Goal: Obtain resource: Download file/media

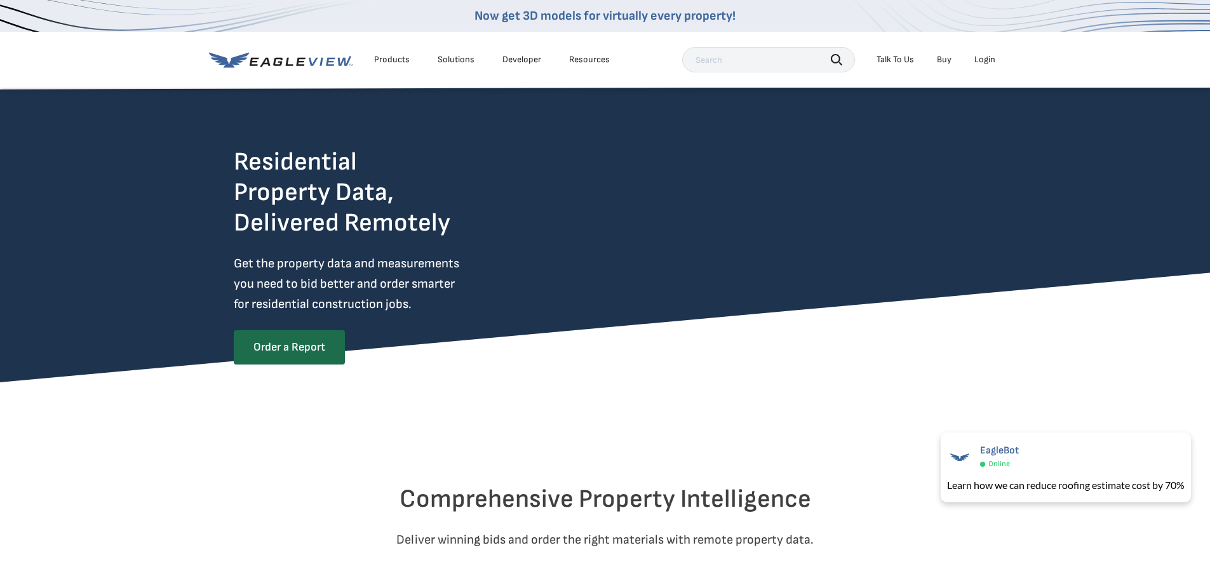
click at [985, 59] on div "Login" at bounding box center [985, 59] width 21 height 11
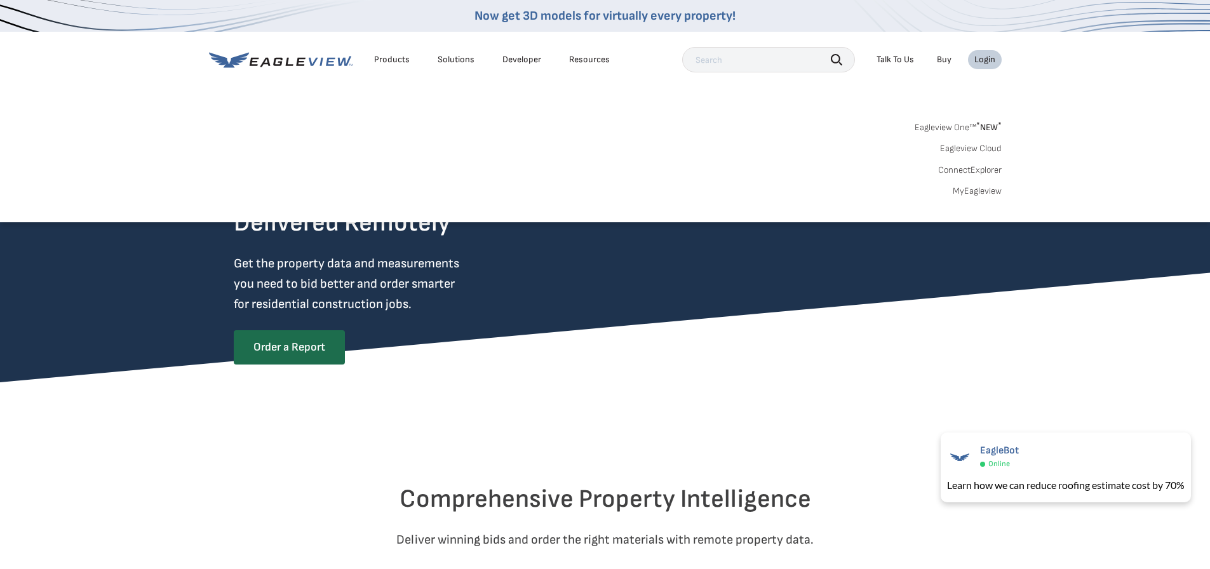
click at [976, 192] on link "MyEagleview" at bounding box center [977, 191] width 49 height 11
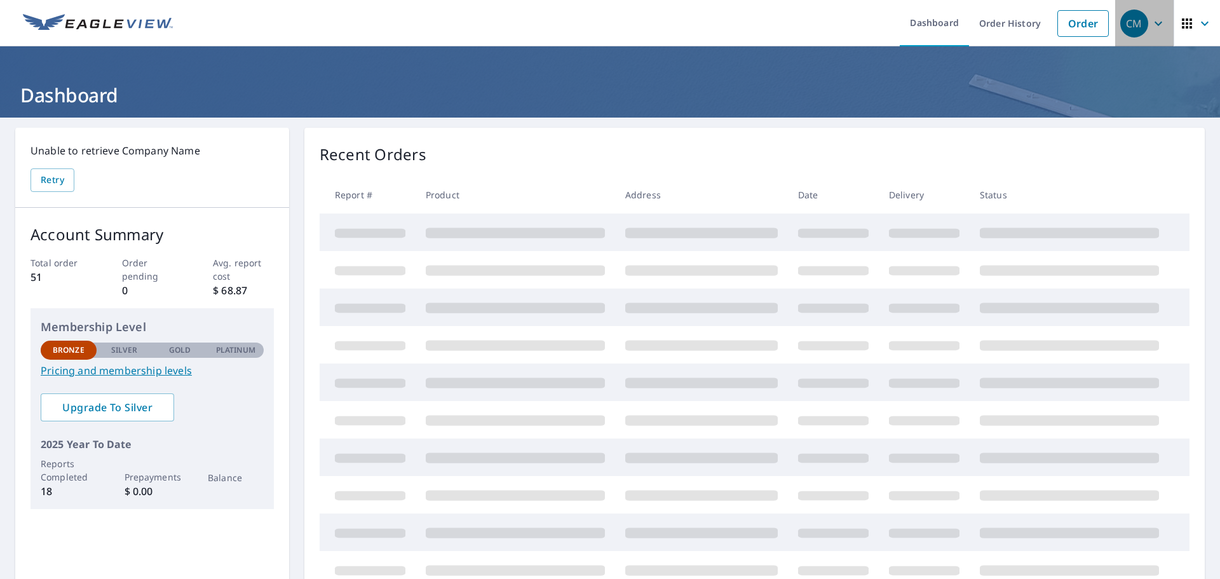
click at [1153, 24] on icon "button" at bounding box center [1158, 23] width 15 height 15
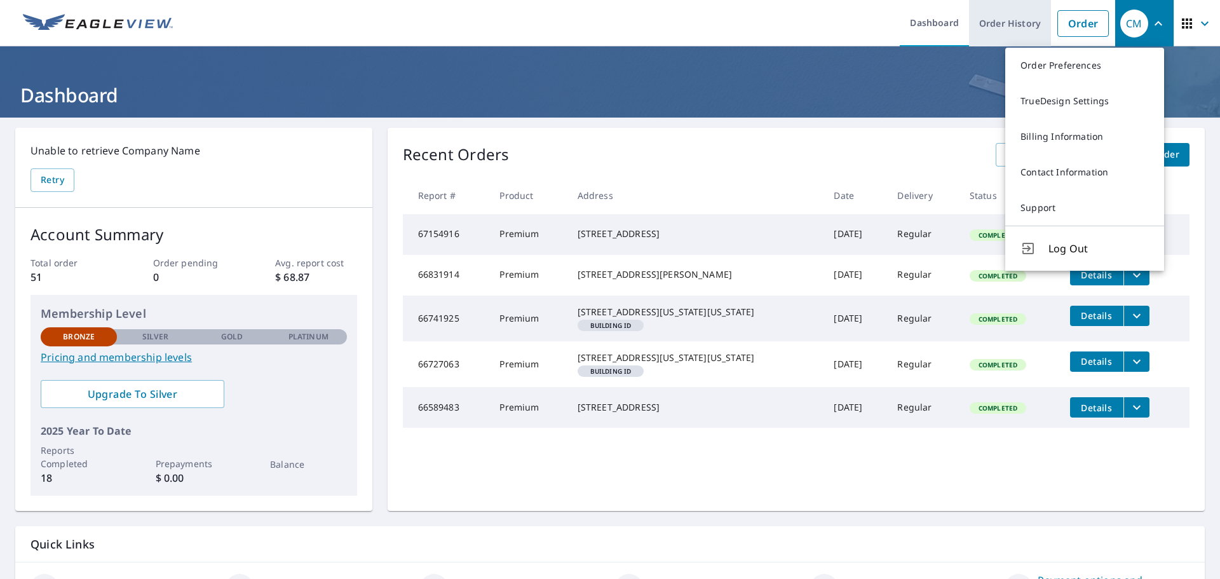
click at [1015, 25] on link "Order History" at bounding box center [1010, 23] width 82 height 46
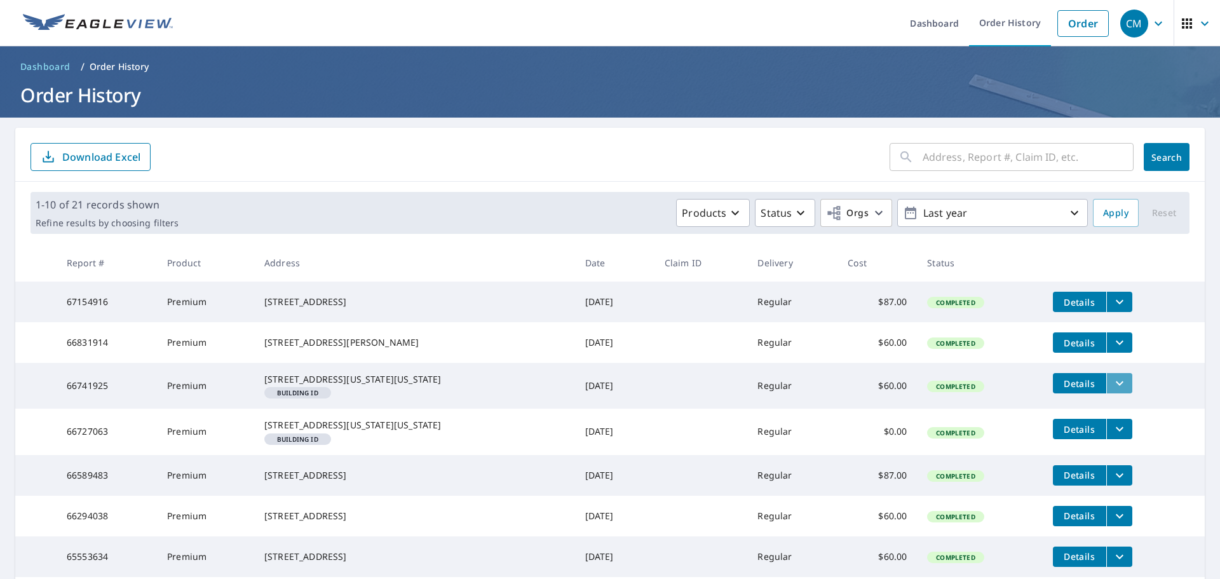
click at [1112, 391] on icon "filesDropdownBtn-66741925" at bounding box center [1119, 383] width 15 height 15
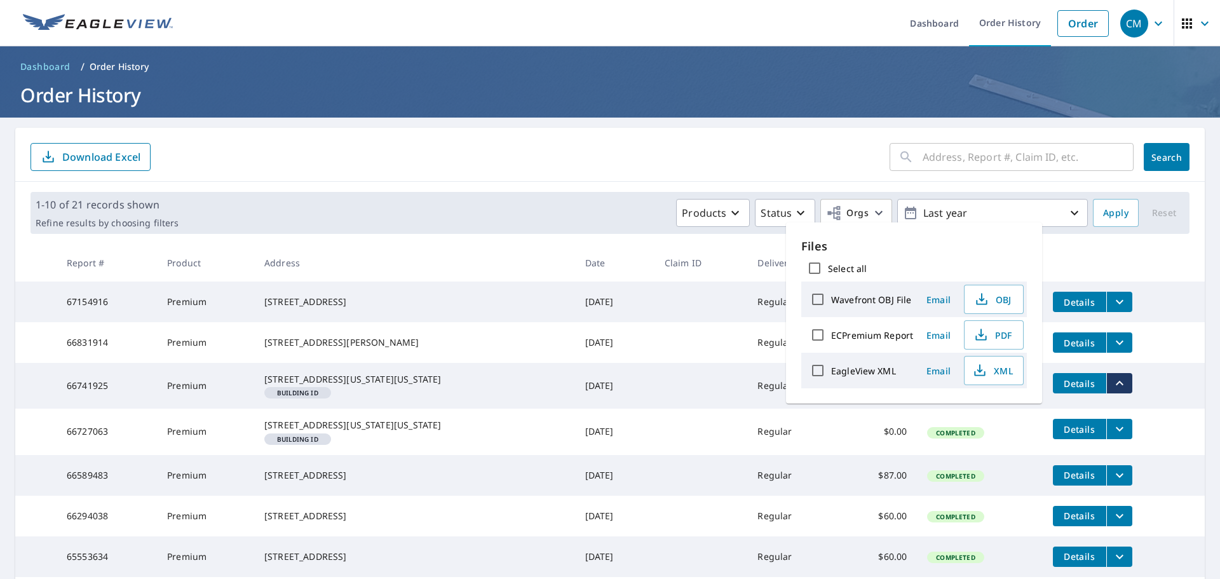
drag, startPoint x: 594, startPoint y: 401, endPoint x: 311, endPoint y: 406, distance: 283.4
click at [593, 401] on td "Aug 02, 2025" at bounding box center [614, 386] width 79 height 46
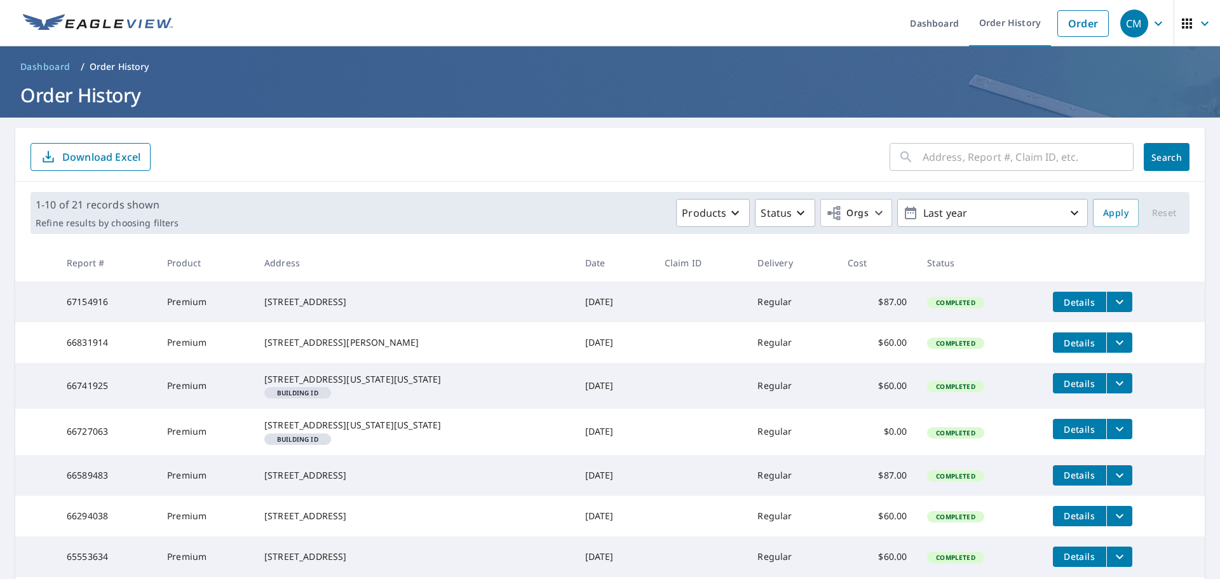
click at [290, 409] on td "5420 Georgia Ave Kansas City, KS 66104 Building ID" at bounding box center [414, 386] width 321 height 46
click at [339, 409] on td "5420 Georgia Ave Kansas City, KS 66104 Building ID" at bounding box center [414, 386] width 321 height 46
click at [364, 409] on td "5420 Georgia Ave Kansas City, KS 66104 Building ID" at bounding box center [414, 386] width 321 height 46
click at [1106, 391] on button "filesDropdownBtn-66741925" at bounding box center [1119, 383] width 26 height 20
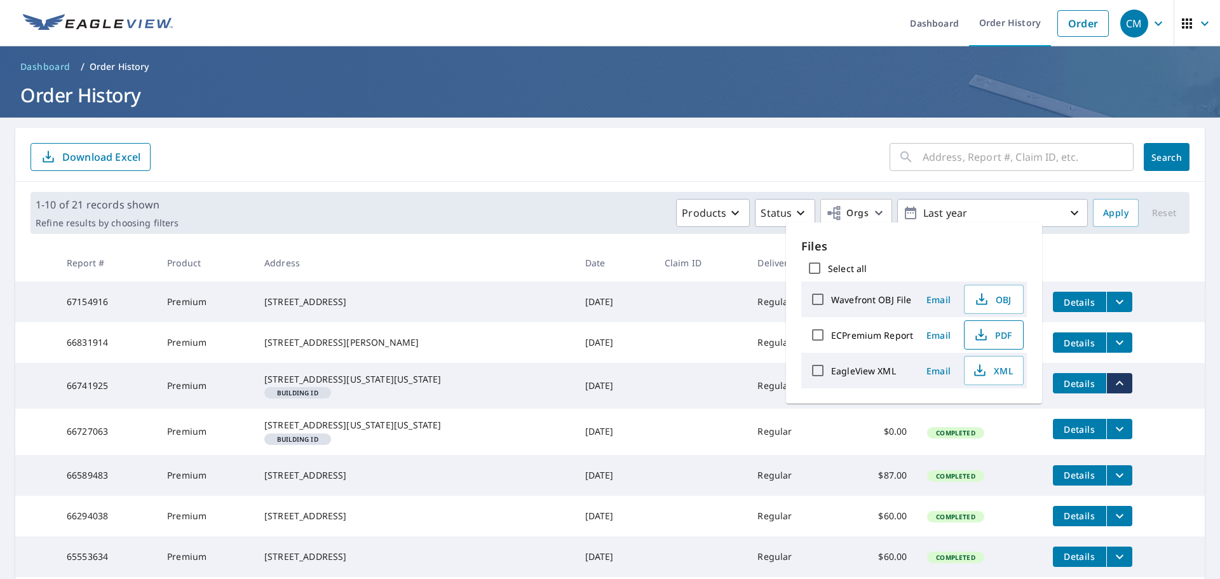
click at [996, 339] on span "PDF" at bounding box center [992, 334] width 41 height 15
click at [1139, 23] on span "CM" at bounding box center [1144, 23] width 48 height 30
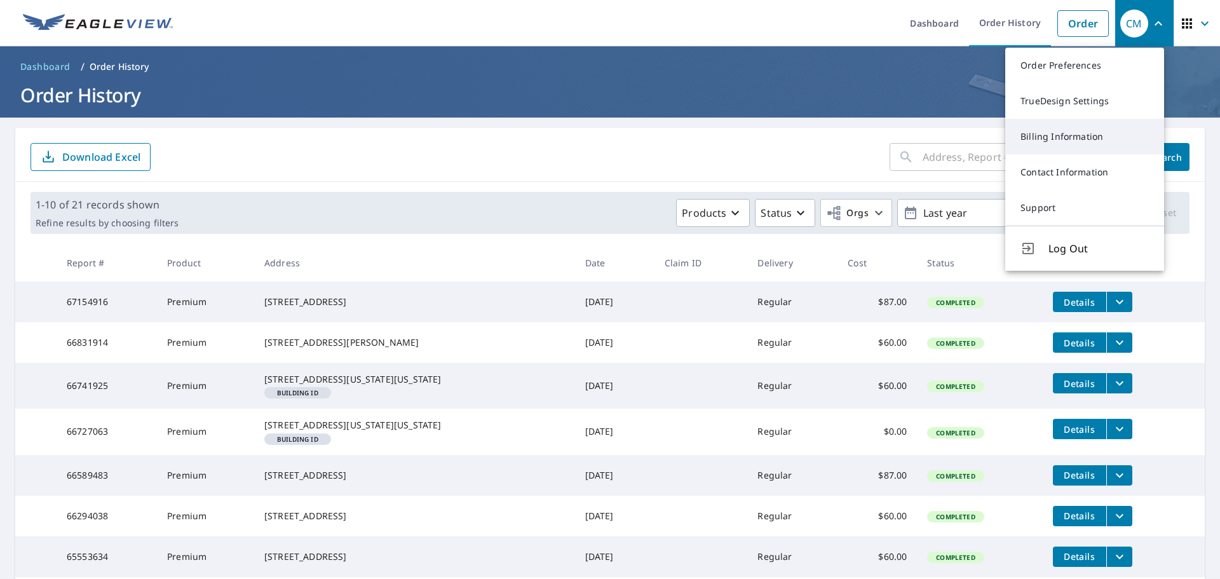
click at [1070, 132] on link "Billing Information" at bounding box center [1084, 137] width 159 height 36
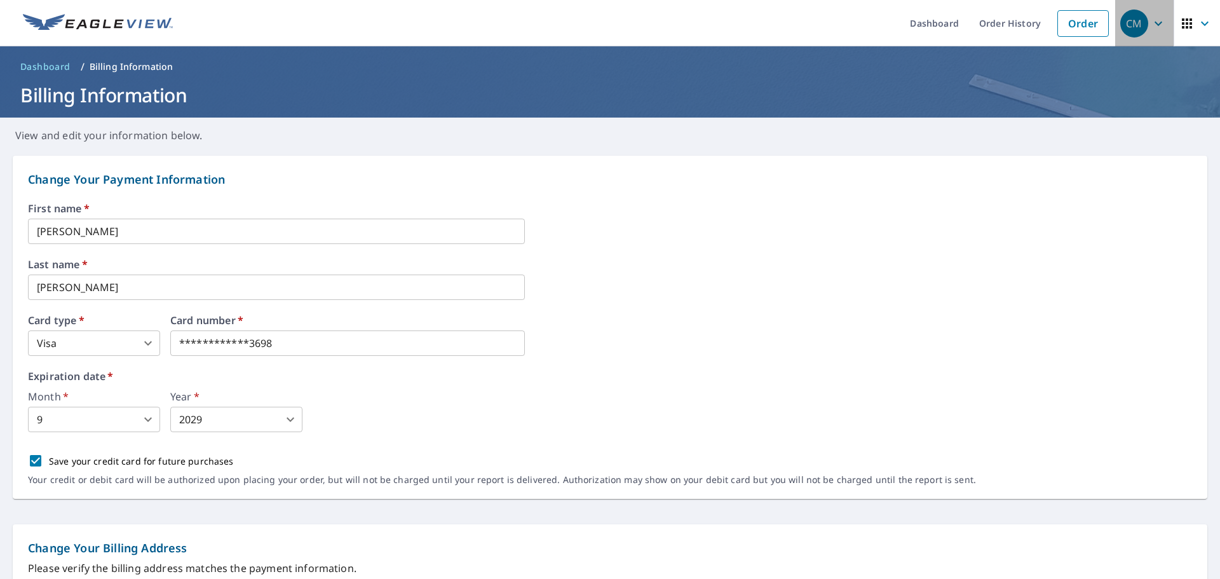
click at [1151, 24] on icon "button" at bounding box center [1158, 23] width 15 height 15
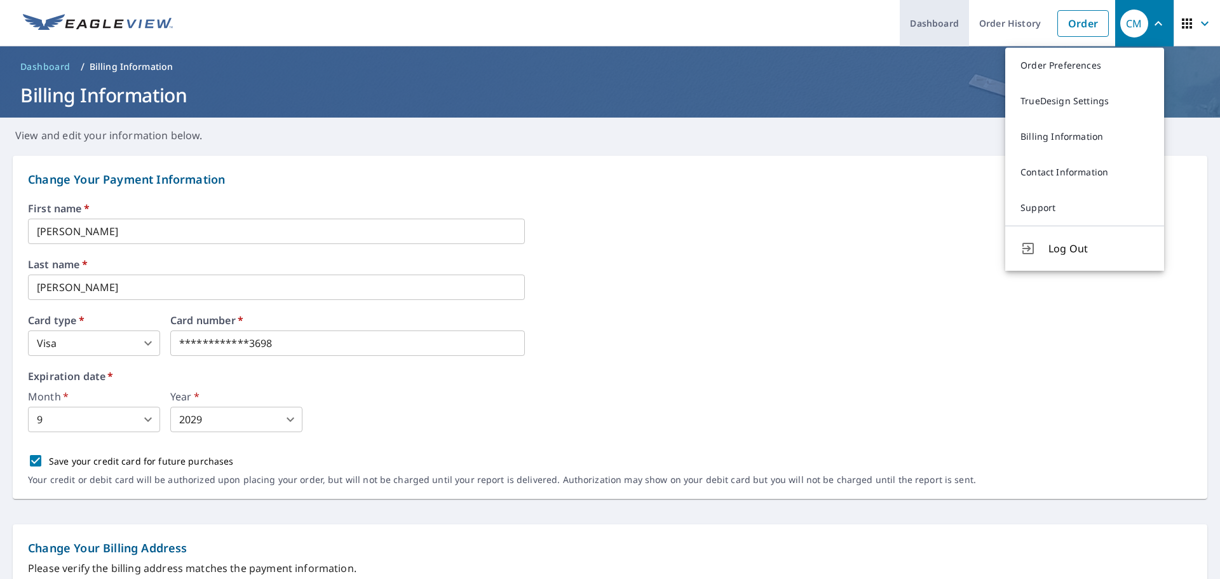
click at [923, 20] on link "Dashboard" at bounding box center [934, 23] width 69 height 46
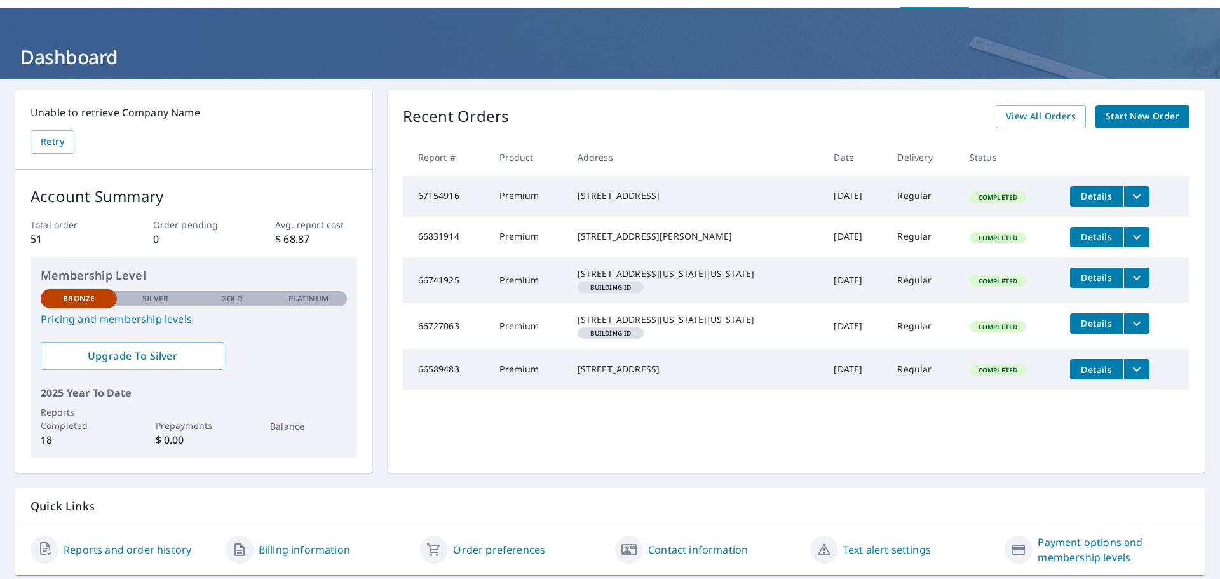
scroll to position [77, 0]
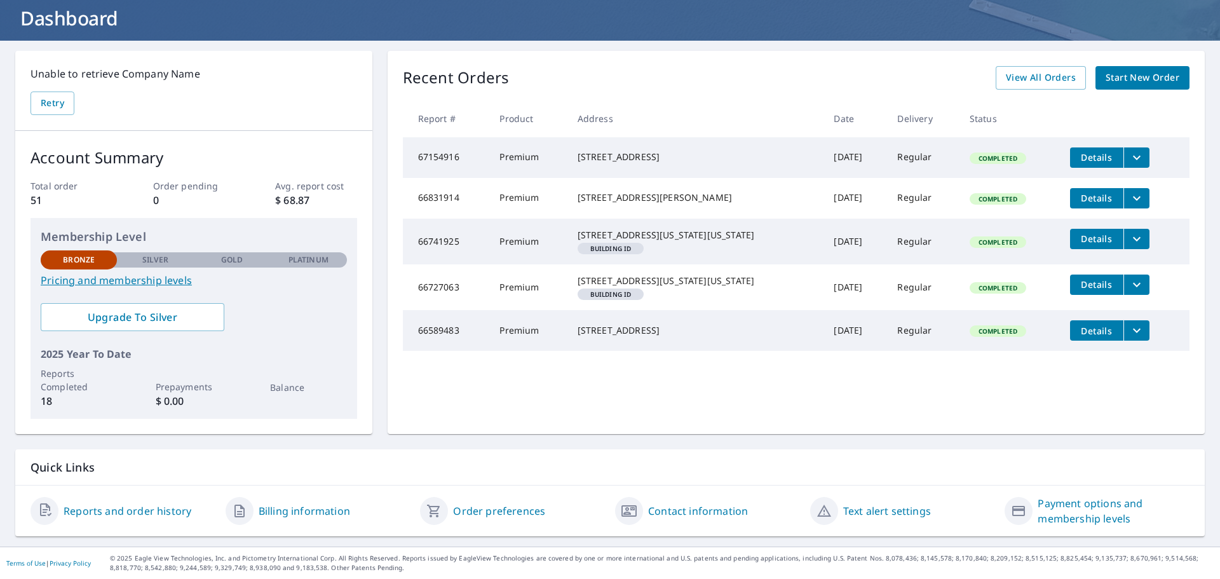
click at [172, 513] on link "Reports and order history" at bounding box center [128, 510] width 128 height 15
